Goal: Information Seeking & Learning: Learn about a topic

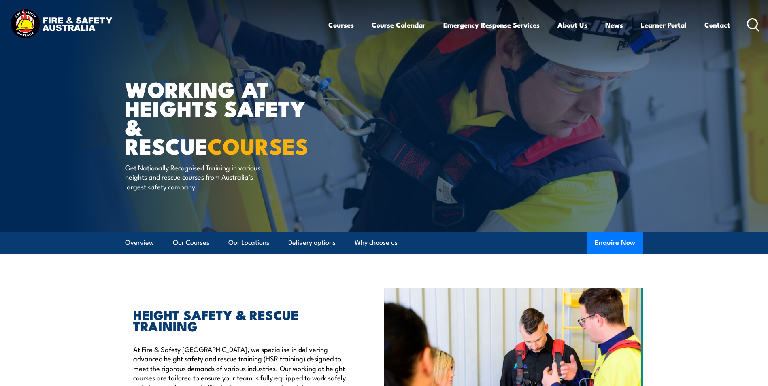
click at [748, 25] on circle at bounding box center [753, 24] width 10 height 10
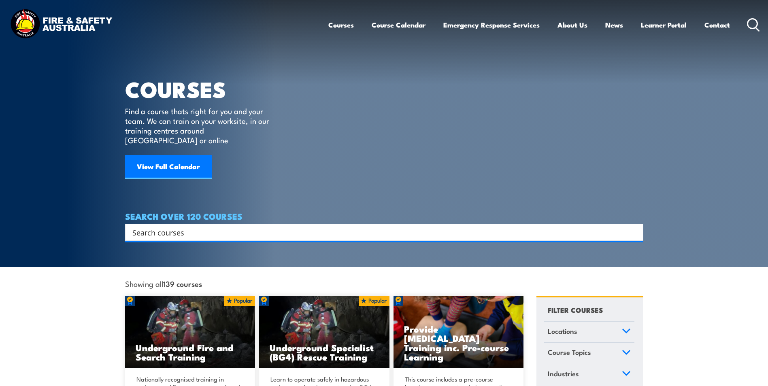
click at [211, 226] on input "Search input" at bounding box center [378, 232] width 493 height 12
type input "asbestos"
